Goal: Information Seeking & Learning: Learn about a topic

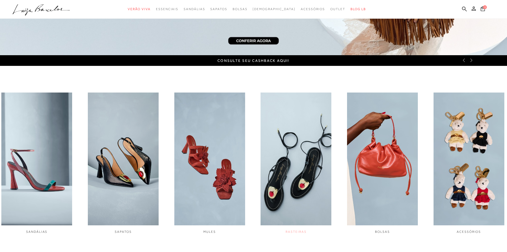
scroll to position [186, 0]
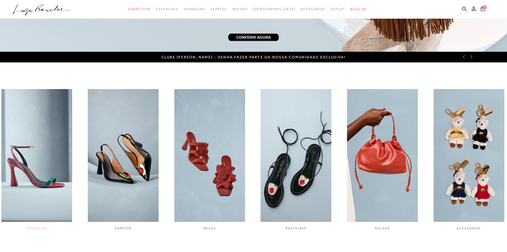
click at [48, 178] on img "1 / 6" at bounding box center [36, 155] width 71 height 133
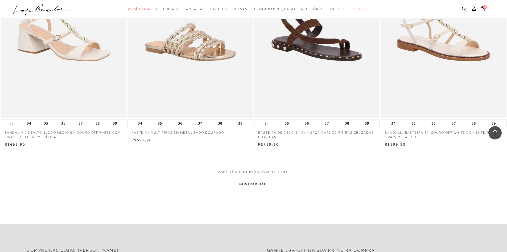
scroll to position [1225, 0]
click at [250, 185] on button "MOSTRAR MAIS" at bounding box center [253, 183] width 45 height 10
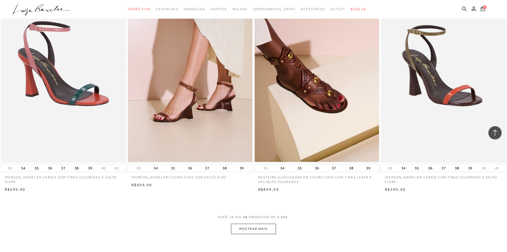
scroll to position [2530, 0]
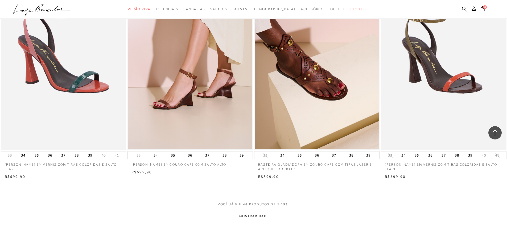
click at [259, 217] on button "MOSTRAR MAIS" at bounding box center [253, 216] width 45 height 10
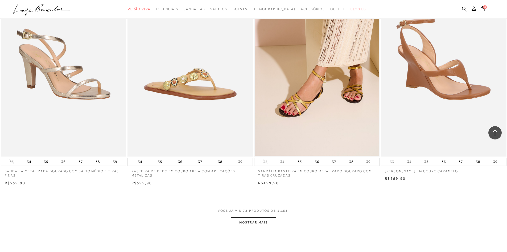
scroll to position [3862, 0]
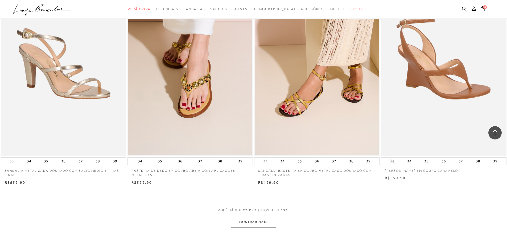
click at [254, 225] on button "MOSTRAR MAIS" at bounding box center [253, 222] width 45 height 10
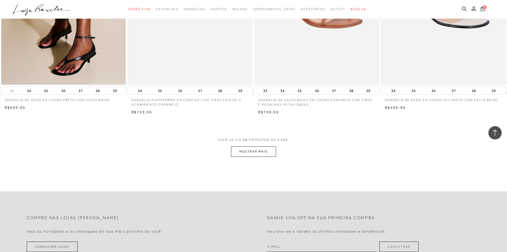
scroll to position [5354, 0]
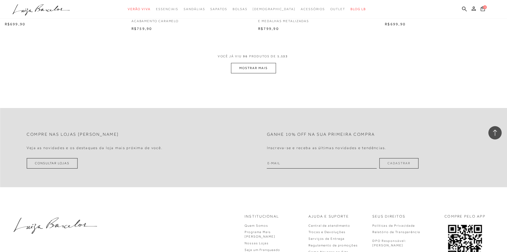
click at [254, 66] on button "MOSTRAR MAIS" at bounding box center [253, 68] width 45 height 10
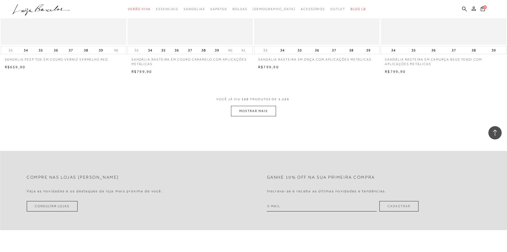
scroll to position [6659, 0]
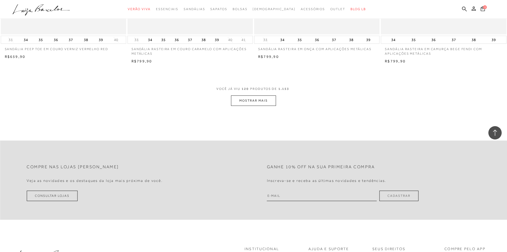
click at [249, 102] on button "MOSTRAR MAIS" at bounding box center [253, 100] width 45 height 10
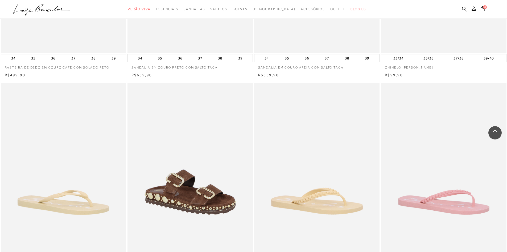
scroll to position [7857, 0]
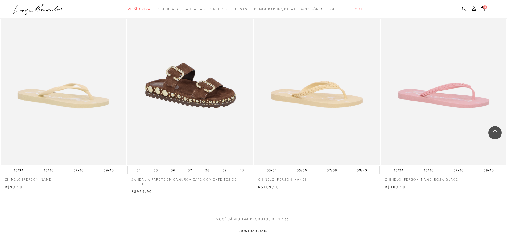
click at [255, 234] on button "MOSTRAR MAIS" at bounding box center [253, 231] width 45 height 10
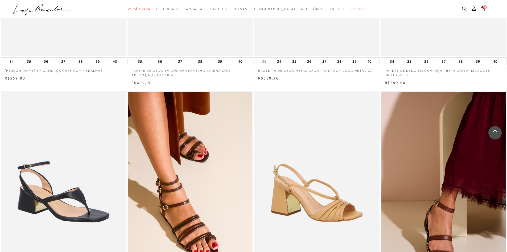
scroll to position [9189, 0]
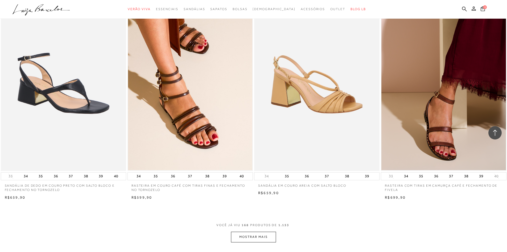
click at [245, 236] on button "MOSTRAR MAIS" at bounding box center [253, 236] width 45 height 10
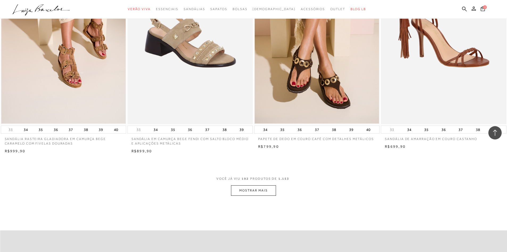
scroll to position [10574, 0]
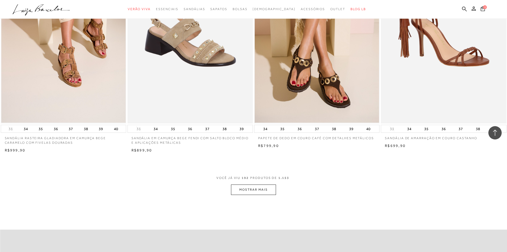
click at [248, 193] on button "MOSTRAR MAIS" at bounding box center [253, 189] width 45 height 10
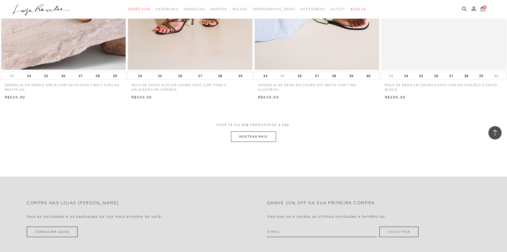
scroll to position [12012, 0]
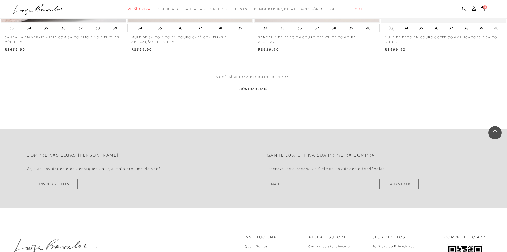
click at [260, 85] on button "MOSTRAR MAIS" at bounding box center [253, 89] width 45 height 10
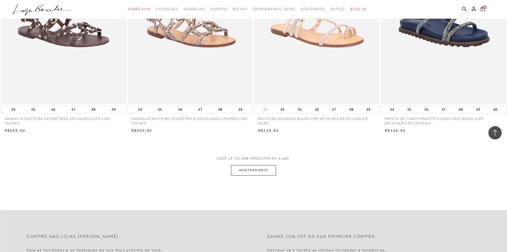
scroll to position [13318, 0]
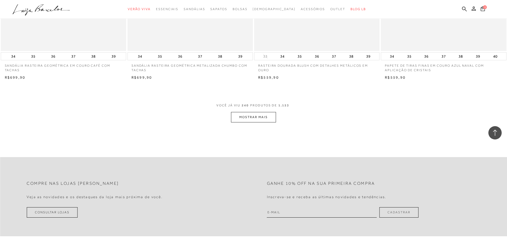
click at [251, 116] on button "MOSTRAR MAIS" at bounding box center [253, 117] width 45 height 10
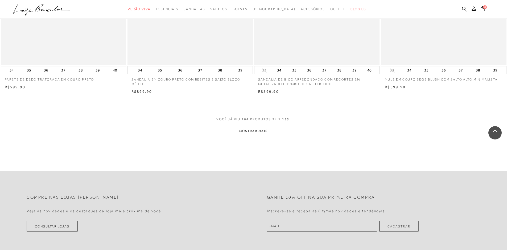
scroll to position [14649, 0]
click at [242, 130] on button "MOSTRAR MAIS" at bounding box center [253, 129] width 45 height 10
